Goal: Leave review/rating: Leave review/rating

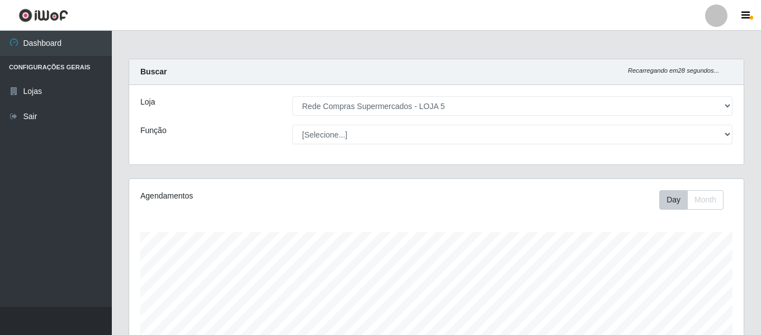
select select "397"
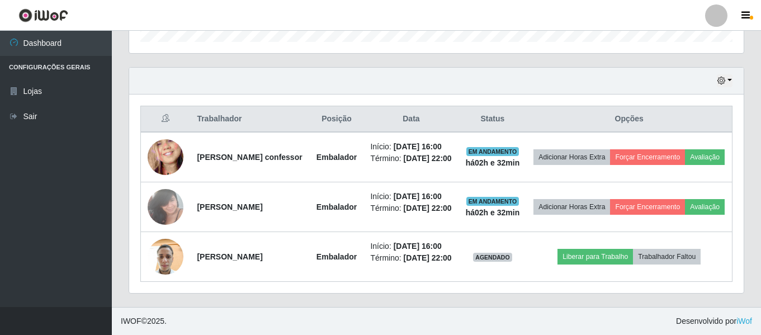
scroll to position [418, 0]
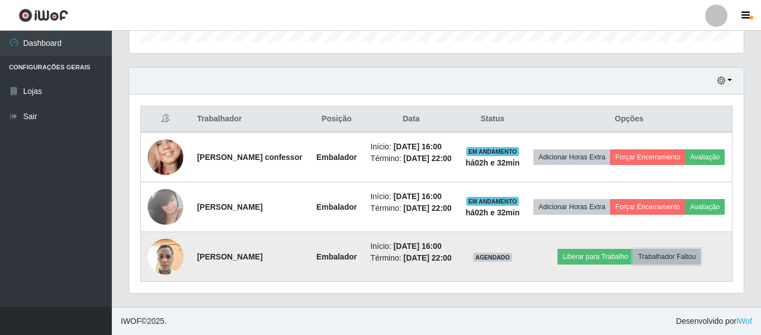
click at [698, 249] on button "Trabalhador Faltou" at bounding box center [667, 257] width 68 height 16
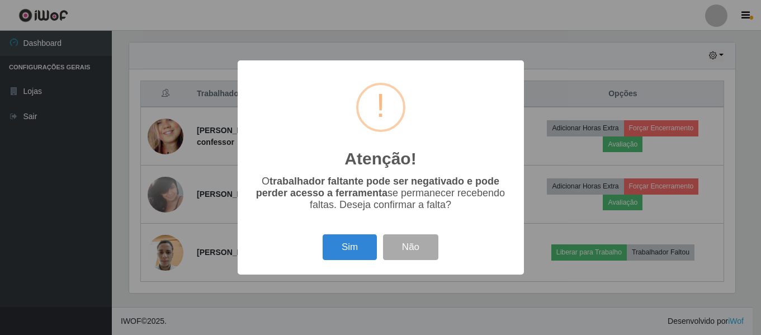
scroll to position [232, 609]
click at [366, 251] on button "Sim" at bounding box center [351, 247] width 54 height 26
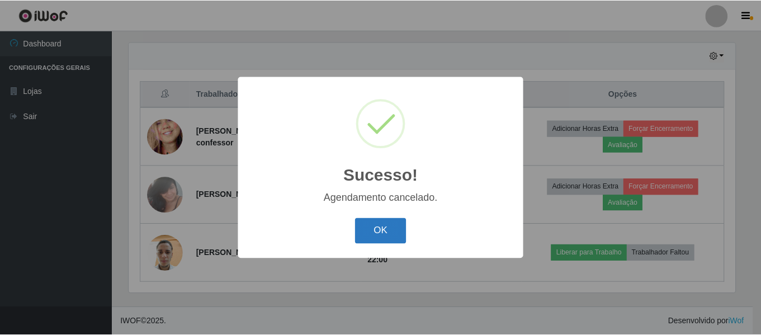
scroll to position [348, 0]
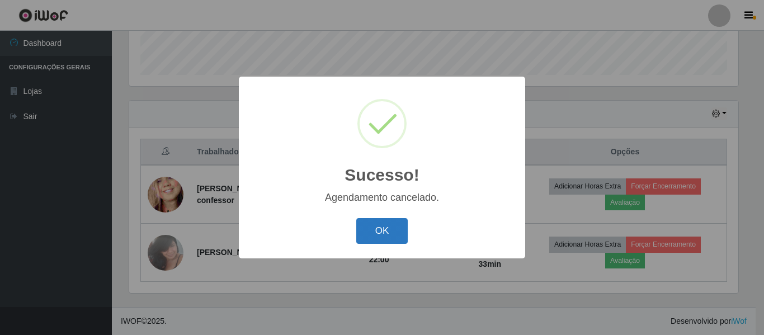
click at [387, 234] on button "OK" at bounding box center [382, 231] width 52 height 26
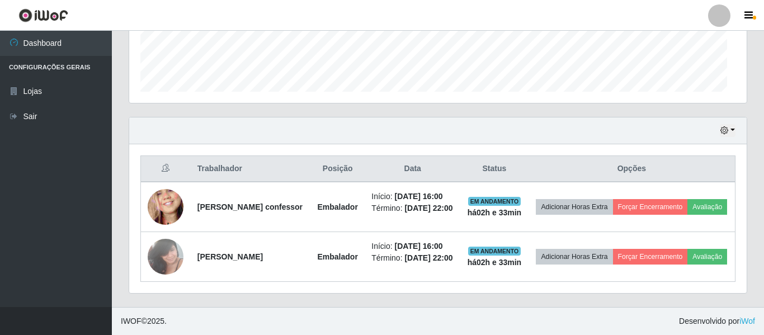
scroll to position [232, 615]
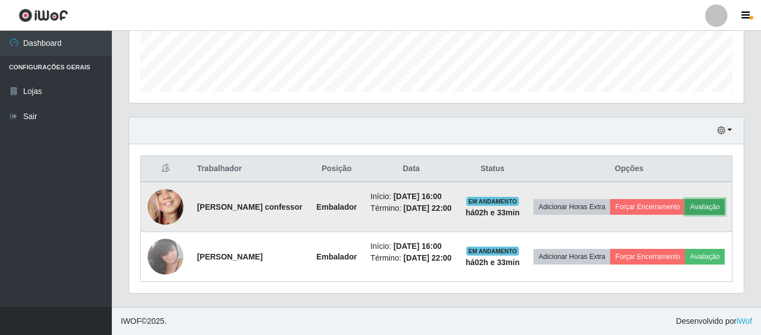
click at [685, 199] on button "Avaliação" at bounding box center [705, 207] width 40 height 16
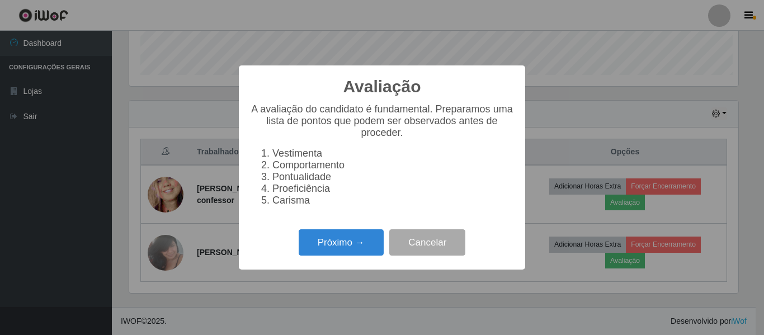
scroll to position [232, 609]
click at [347, 247] on button "Próximo →" at bounding box center [341, 242] width 85 height 26
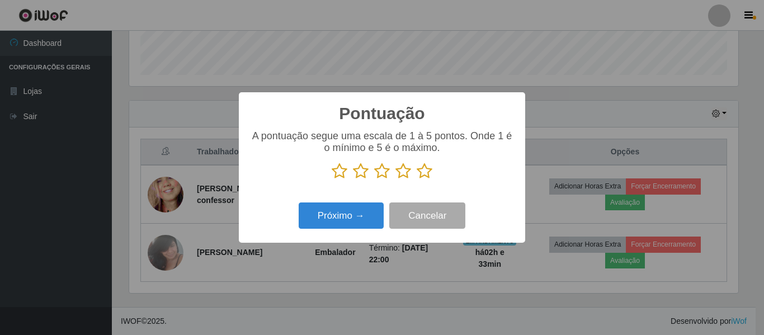
click at [424, 173] on icon at bounding box center [425, 171] width 16 height 17
click at [417, 180] on input "radio" at bounding box center [417, 180] width 0 height 0
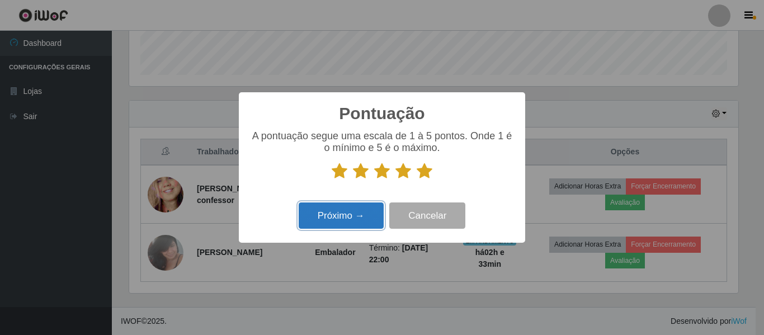
click at [348, 214] on button "Próximo →" at bounding box center [341, 215] width 85 height 26
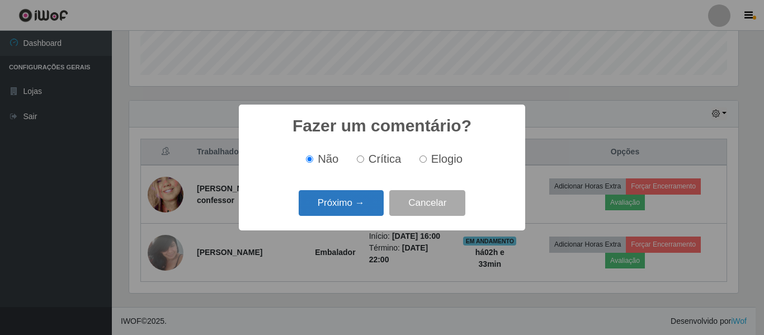
click at [348, 209] on button "Próximo →" at bounding box center [341, 203] width 85 height 26
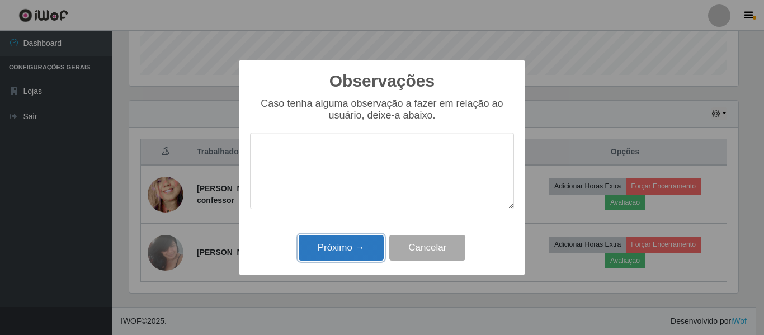
click at [356, 240] on button "Próximo →" at bounding box center [341, 248] width 85 height 26
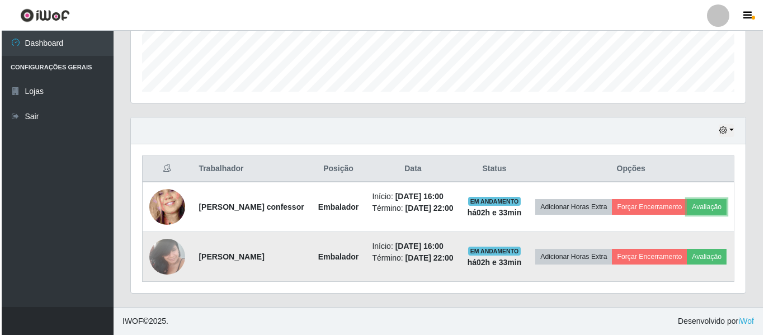
scroll to position [232, 615]
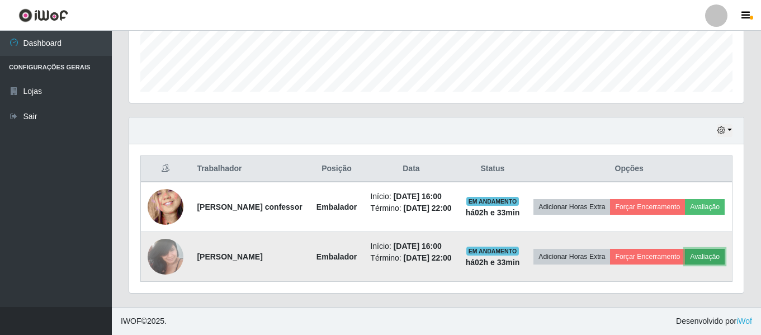
click at [685, 260] on button "Avaliação" at bounding box center [705, 257] width 40 height 16
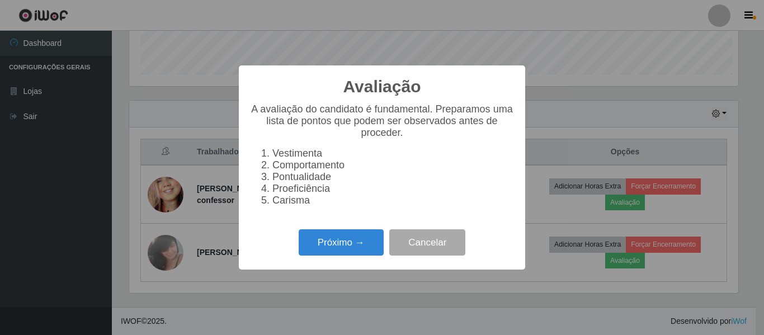
scroll to position [232, 609]
click at [358, 244] on button "Próximo →" at bounding box center [341, 242] width 85 height 26
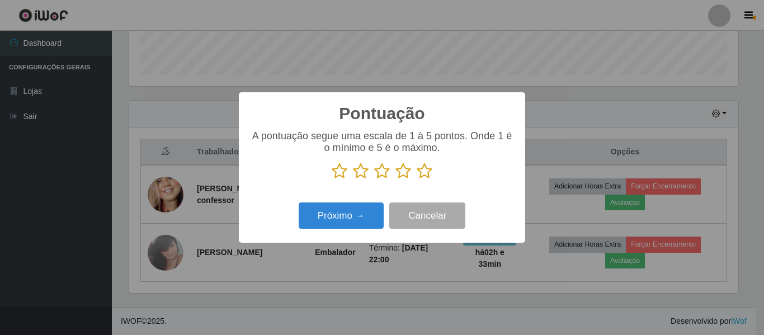
scroll to position [559012, 558635]
click at [427, 171] on icon at bounding box center [425, 171] width 16 height 17
click at [417, 180] on input "radio" at bounding box center [417, 180] width 0 height 0
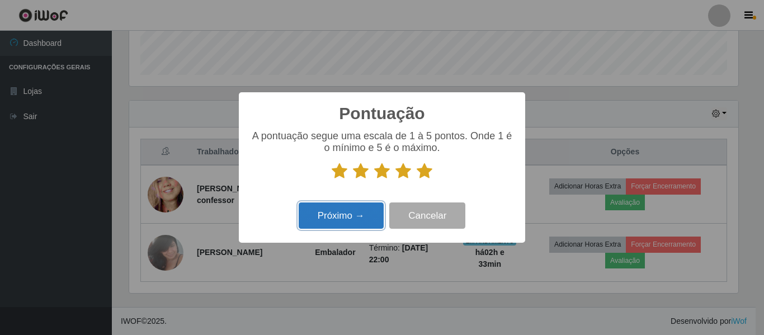
click at [361, 213] on button "Próximo →" at bounding box center [341, 215] width 85 height 26
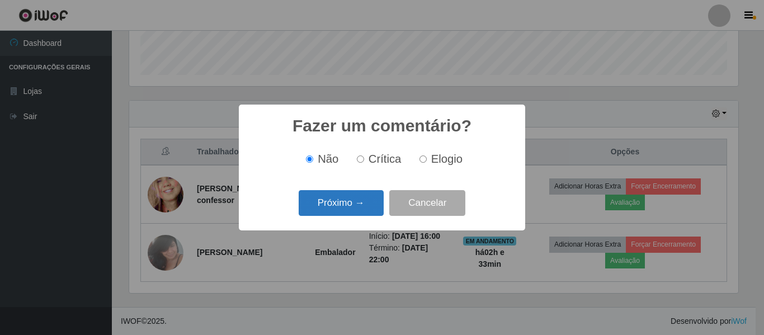
click at [361, 213] on button "Próximo →" at bounding box center [341, 203] width 85 height 26
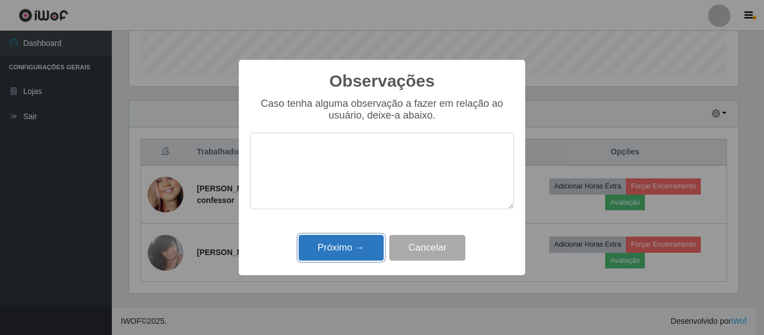
click at [357, 256] on button "Próximo →" at bounding box center [341, 248] width 85 height 26
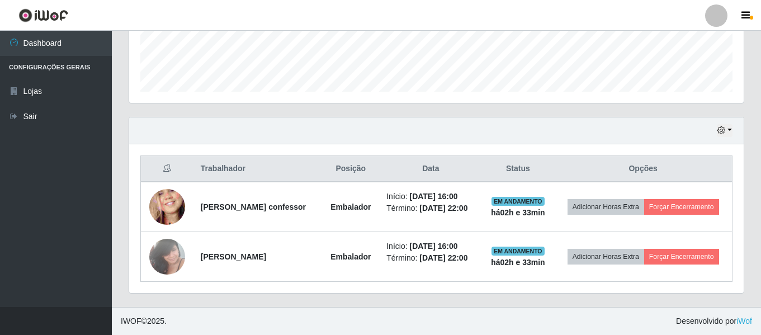
scroll to position [325, 0]
